Goal: Obtain resource: Download file/media

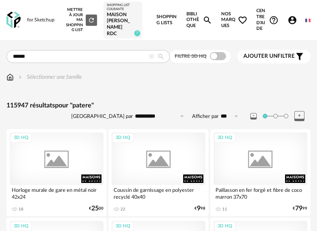
type input "******"
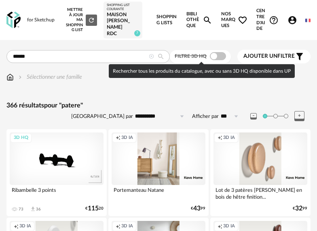
click at [223, 55] on span at bounding box center [218, 56] width 16 height 8
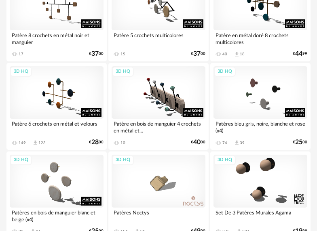
scroll to position [467, 0]
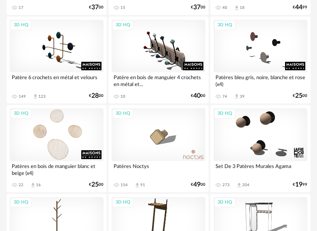
click at [78, 139] on div "3D HQ" at bounding box center [57, 134] width 94 height 53
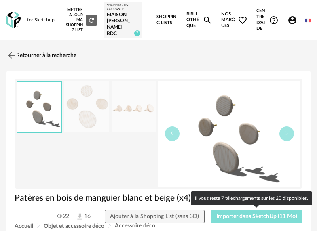
click at [250, 219] on span "Importer dans SketchUp (11 Mo)" at bounding box center [256, 217] width 81 height 6
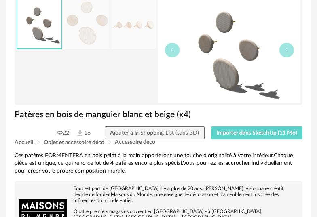
scroll to position [116, 0]
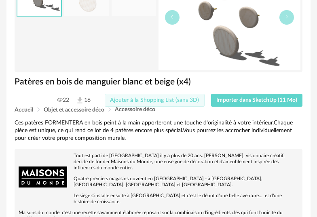
click at [190, 101] on span "Ajouter à la Shopping List (sans 3D)" at bounding box center [154, 100] width 89 height 6
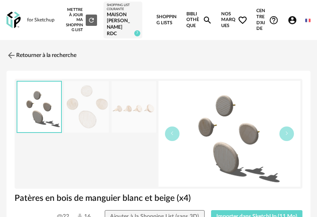
click at [147, 112] on img at bounding box center [133, 106] width 44 height 51
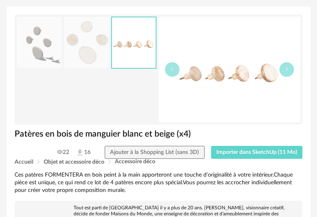
scroll to position [74, 0]
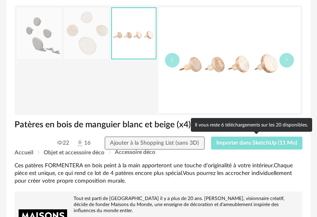
click at [261, 143] on span "Importer dans SketchUp (11 Mo)" at bounding box center [256, 143] width 81 height 6
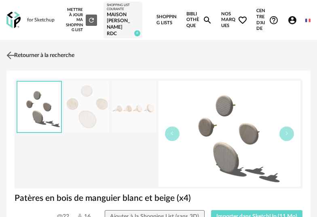
click at [30, 53] on link "Retourner à la recherche" at bounding box center [39, 55] width 70 height 18
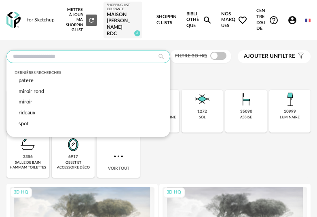
click at [105, 61] on input "text" at bounding box center [88, 56] width 164 height 13
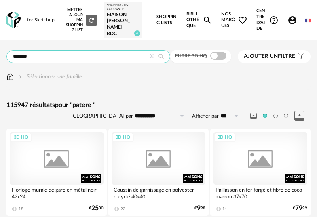
type input "******"
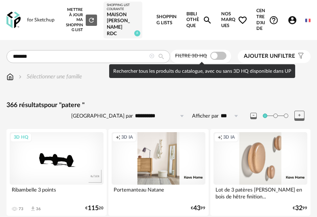
click at [221, 57] on span at bounding box center [218, 56] width 16 height 8
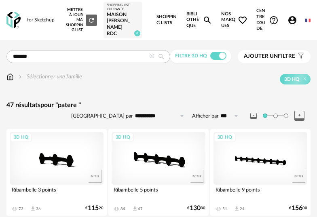
scroll to position [3, 0]
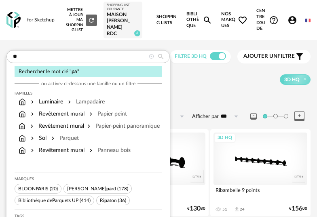
type input "*"
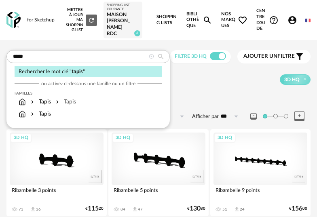
type input "*****"
type input "**********"
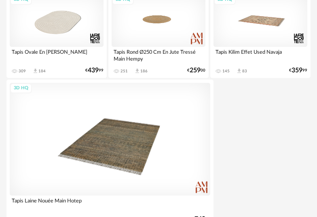
scroll to position [3038, 0]
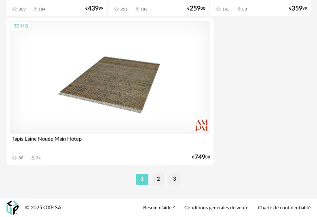
click at [151, 176] on ul "1 2 3" at bounding box center [158, 179] width 48 height 11
click at [156, 179] on li "2" at bounding box center [158, 179] width 12 height 11
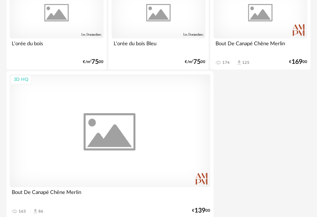
scroll to position [3038, 0]
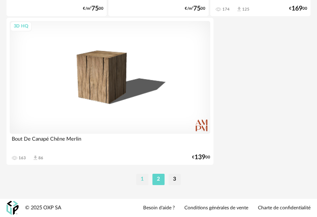
click at [141, 179] on li "1" at bounding box center [142, 179] width 12 height 11
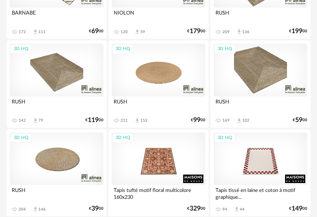
scroll to position [258, 0]
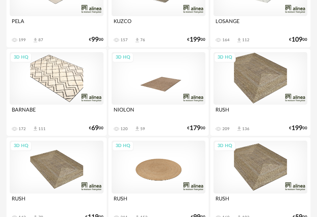
click at [180, 74] on div "3D HQ" at bounding box center [158, 78] width 94 height 53
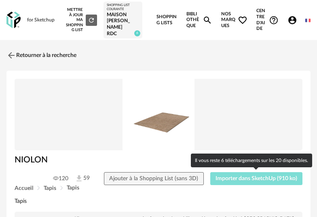
click at [256, 177] on span "Importer dans SketchUp (910 ko)" at bounding box center [256, 179] width 82 height 6
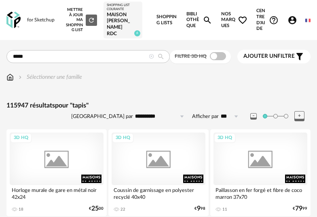
type input "*****"
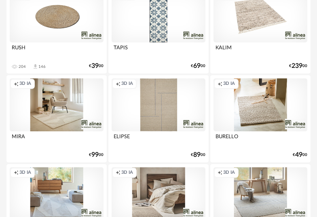
scroll to position [349, 0]
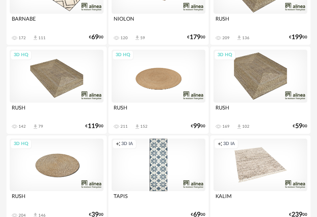
click at [72, 162] on div "3D HQ" at bounding box center [57, 165] width 94 height 53
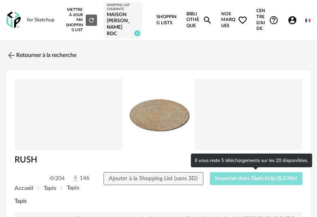
click at [250, 183] on button "Importer dans SketchUp (8,3 Mo)" at bounding box center [256, 178] width 93 height 13
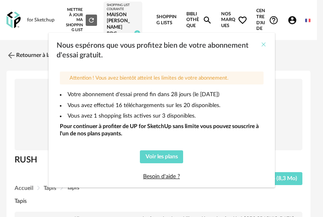
click at [261, 44] on icon "Close" at bounding box center [263, 44] width 6 height 6
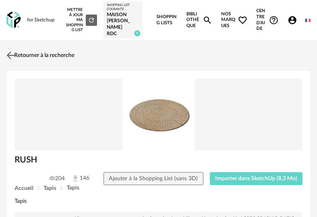
click at [10, 52] on img at bounding box center [11, 56] width 12 height 12
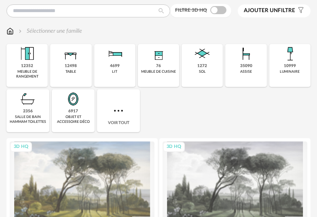
scroll to position [47, 0]
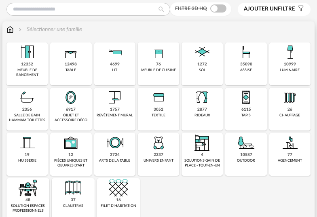
click at [247, 104] on img at bounding box center [245, 97] width 19 height 19
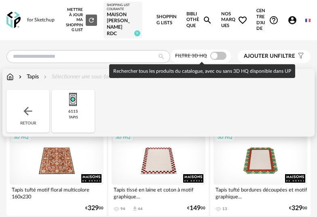
click at [223, 57] on span at bounding box center [218, 56] width 16 height 8
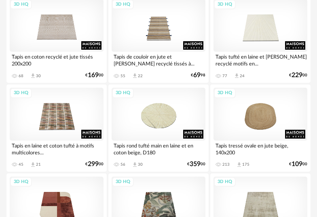
scroll to position [1558, 0]
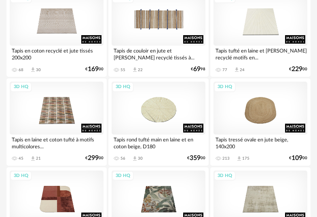
click at [158, 30] on div "3D HQ" at bounding box center [158, 19] width 94 height 53
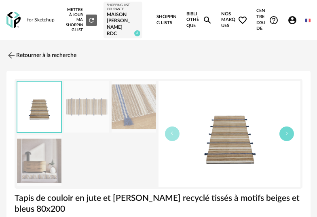
click at [282, 134] on button "button" at bounding box center [286, 133] width 15 height 15
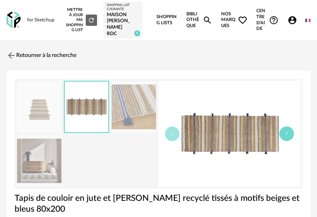
click at [284, 133] on button "button" at bounding box center [286, 133] width 15 height 15
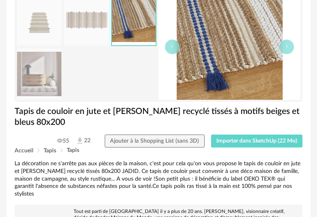
scroll to position [89, 0]
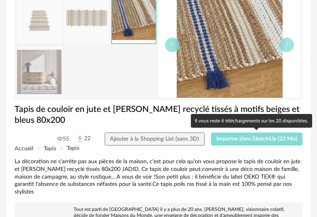
click at [259, 141] on span "Importer dans SketchUp (22 Mo)" at bounding box center [256, 139] width 81 height 6
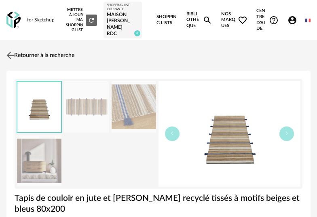
click at [56, 54] on link "Retourner à la recherche" at bounding box center [39, 55] width 70 height 18
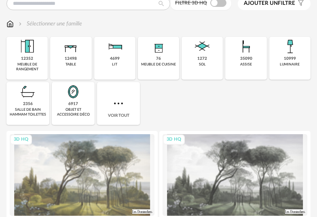
scroll to position [57, 0]
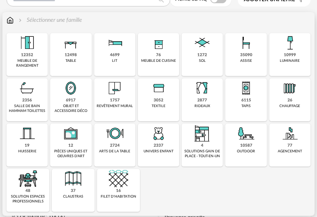
click at [244, 100] on div "6115" at bounding box center [246, 100] width 10 height 5
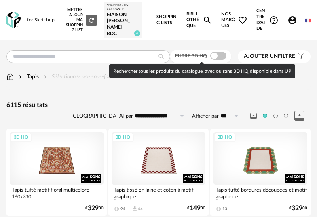
click at [227, 58] on label "Filtre 3D HQ" at bounding box center [201, 55] width 53 height 6
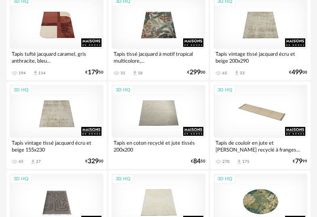
scroll to position [1753, 0]
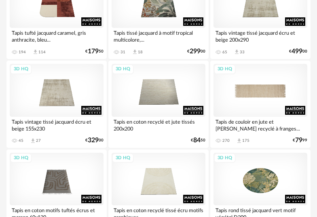
click at [266, 101] on div "3D HQ" at bounding box center [260, 90] width 94 height 53
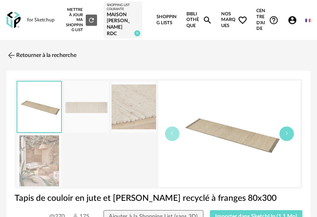
click at [285, 132] on icon "button" at bounding box center [286, 133] width 5 height 5
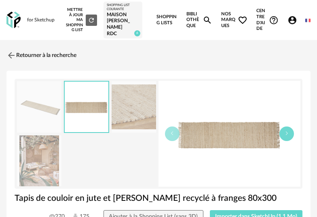
click at [284, 131] on icon "button" at bounding box center [286, 133] width 5 height 5
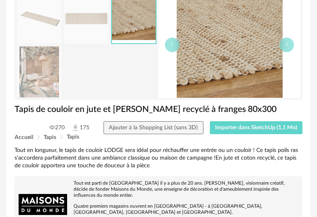
scroll to position [107, 0]
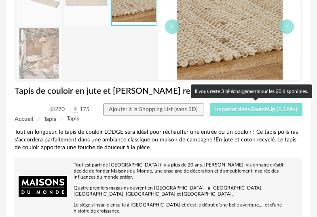
click at [257, 108] on span "Importer dans SketchUp (1,1 Mo)" at bounding box center [256, 110] width 82 height 6
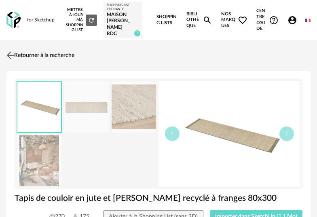
click at [41, 50] on link "Retourner à la recherche" at bounding box center [39, 55] width 70 height 18
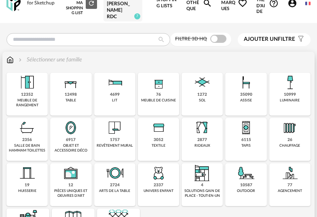
scroll to position [19, 0]
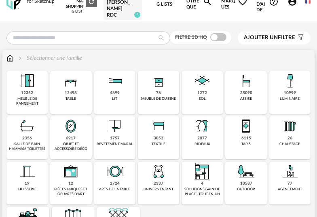
click at [72, 133] on img at bounding box center [70, 125] width 19 height 19
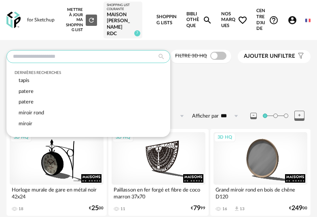
click at [61, 54] on input "text" at bounding box center [88, 56] width 164 height 13
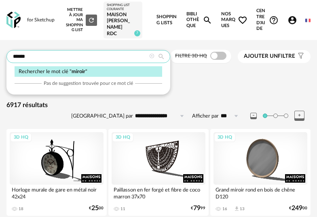
type input "******"
type input "**********"
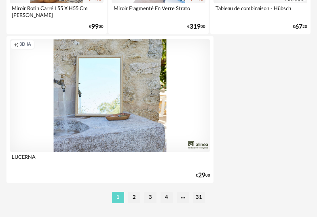
scroll to position [3038, 0]
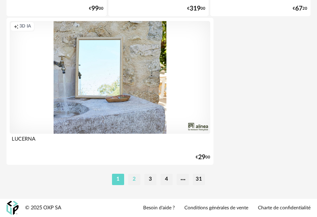
click at [134, 179] on li "2" at bounding box center [134, 179] width 12 height 11
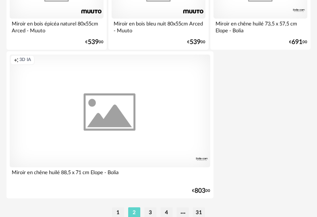
scroll to position [3038, 0]
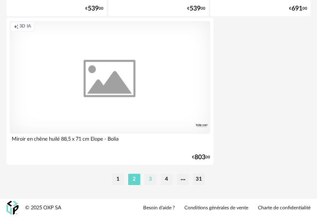
click at [149, 179] on li "3" at bounding box center [150, 179] width 12 height 11
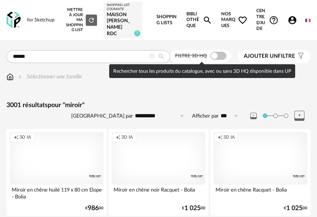
click at [223, 55] on span at bounding box center [218, 56] width 16 height 8
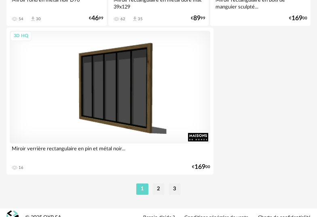
scroll to position [3015, 0]
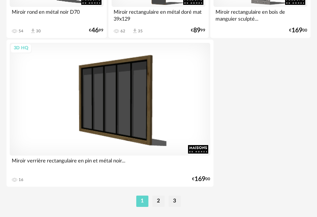
drag, startPoint x: 157, startPoint y: 203, endPoint x: 180, endPoint y: 208, distance: 23.6
click at [157, 203] on li "2" at bounding box center [158, 201] width 12 height 11
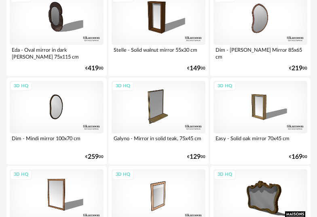
scroll to position [2375, 0]
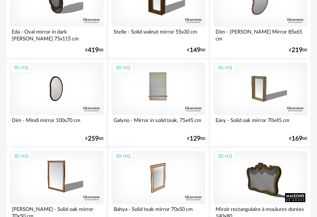
click at [171, 96] on div "3D HQ" at bounding box center [158, 89] width 94 height 53
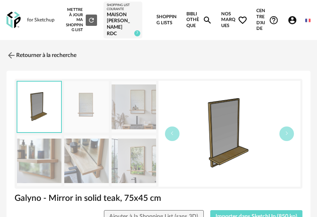
click at [91, 109] on img at bounding box center [86, 106] width 44 height 51
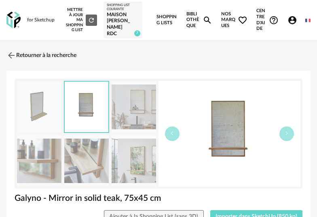
click at [144, 148] on img at bounding box center [133, 160] width 44 height 51
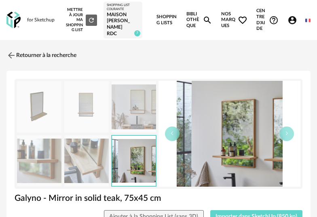
click at [93, 163] on img at bounding box center [86, 160] width 44 height 51
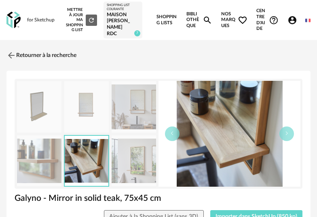
click at [130, 112] on img at bounding box center [133, 106] width 44 height 51
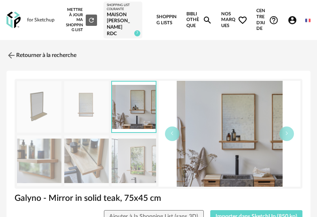
click at [98, 150] on img at bounding box center [86, 160] width 44 height 51
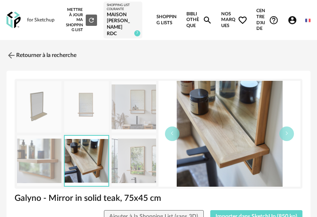
click at [42, 160] on img at bounding box center [39, 160] width 44 height 51
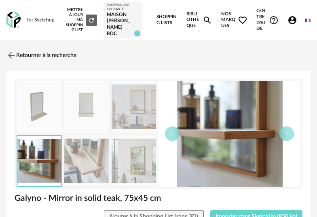
click at [138, 160] on img at bounding box center [133, 160] width 44 height 51
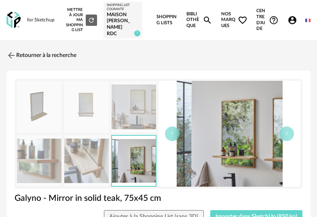
click at [32, 115] on img at bounding box center [39, 106] width 44 height 51
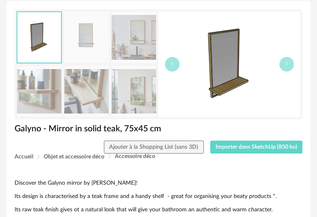
scroll to position [73, 0]
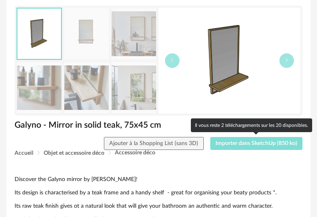
click at [279, 144] on span "Importer dans SketchUp (850 ko)" at bounding box center [256, 144] width 82 height 6
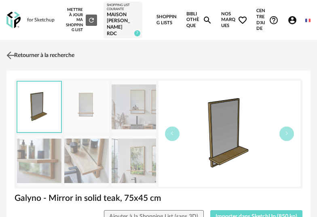
click at [57, 56] on link "Retourner à la recherche" at bounding box center [39, 55] width 70 height 18
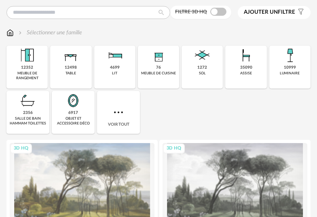
scroll to position [49, 0]
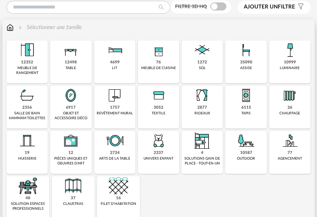
click at [290, 66] on div "10999 luminaire" at bounding box center [289, 61] width 41 height 43
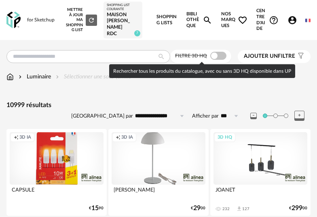
click at [223, 59] on span at bounding box center [218, 56] width 16 height 8
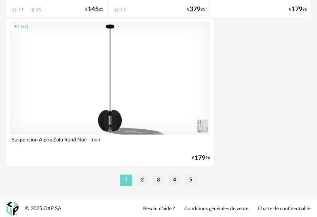
scroll to position [3038, 0]
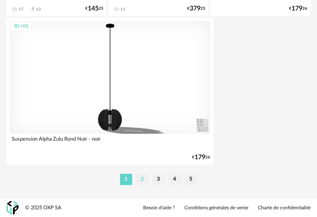
click at [137, 181] on li "2" at bounding box center [142, 179] width 12 height 11
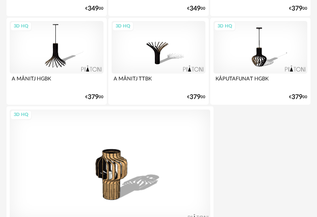
scroll to position [3009, 0]
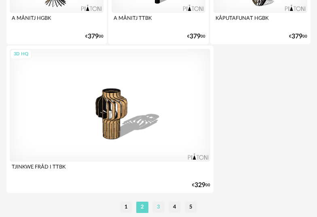
click at [160, 207] on li "3" at bounding box center [158, 207] width 12 height 11
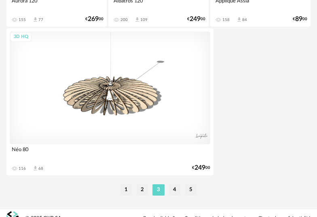
scroll to position [3038, 0]
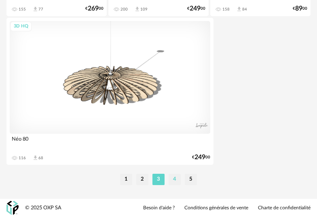
click at [172, 178] on li "4" at bounding box center [174, 179] width 12 height 11
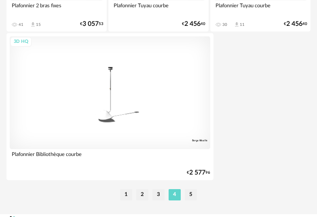
scroll to position [3038, 0]
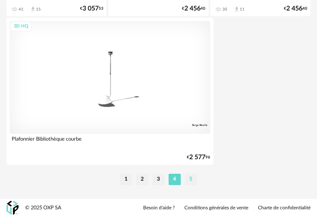
click at [190, 182] on li "5" at bounding box center [191, 179] width 12 height 11
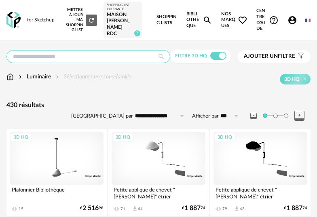
click at [99, 53] on input "text" at bounding box center [88, 56] width 164 height 13
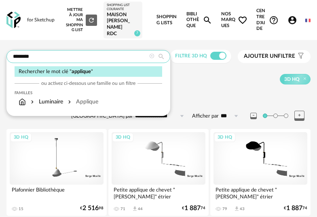
type input "********"
type input "**********"
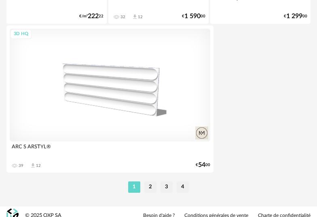
scroll to position [3038, 0]
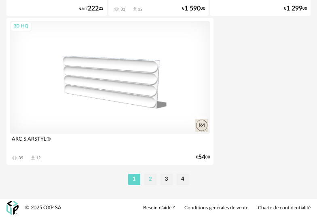
click at [148, 177] on li "2" at bounding box center [150, 179] width 12 height 11
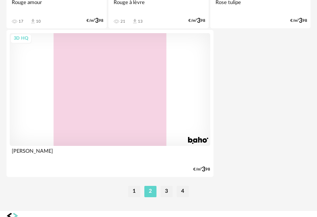
scroll to position [3038, 0]
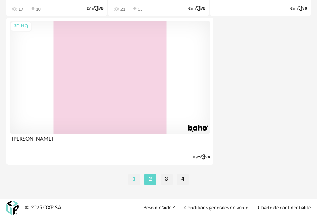
click at [134, 179] on li "1" at bounding box center [134, 179] width 12 height 11
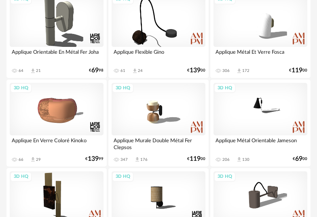
scroll to position [389, 0]
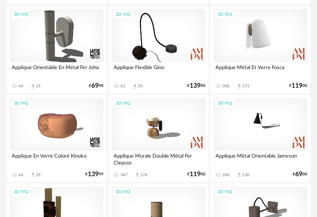
click at [269, 45] on div "3D HQ" at bounding box center [260, 35] width 94 height 53
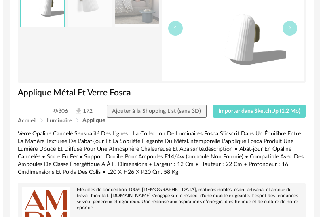
scroll to position [116, 0]
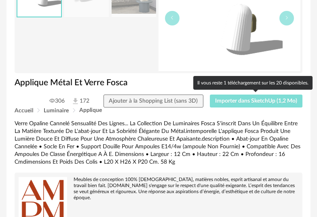
click at [260, 102] on span "Importer dans SketchUp (1,2 Mo)" at bounding box center [256, 101] width 82 height 6
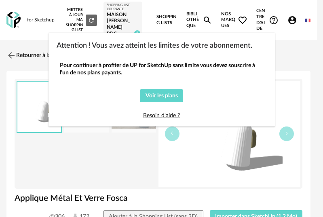
drag, startPoint x: 61, startPoint y: 36, endPoint x: 139, endPoint y: 38, distance: 77.6
click at [139, 38] on div "Attention ! Vous avez atteint les limites de votre abonnement." at bounding box center [161, 44] width 226 height 22
click at [175, 95] on span "Voir les plans" at bounding box center [161, 96] width 32 height 6
